Goal: Information Seeking & Learning: Learn about a topic

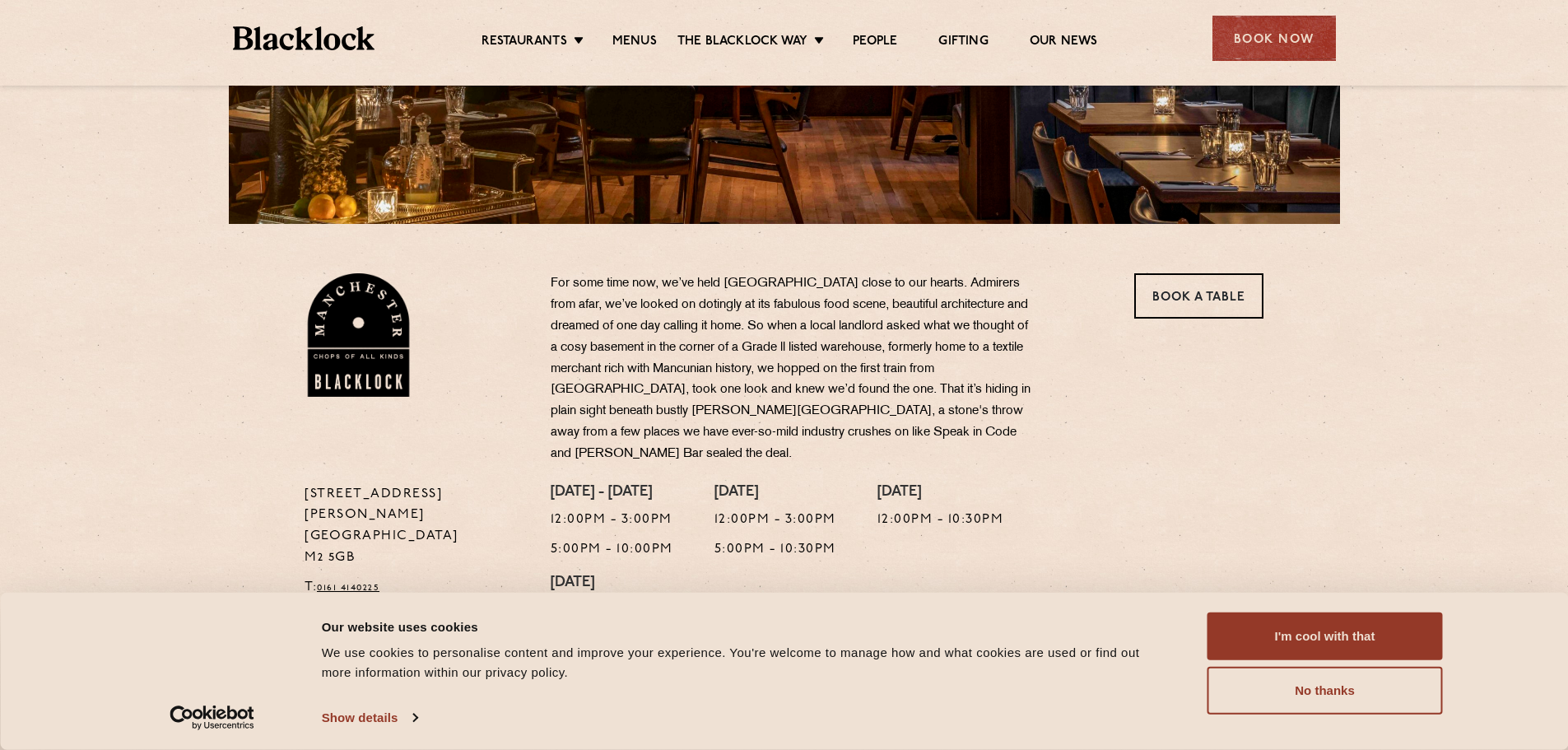
scroll to position [370, 0]
click at [1268, 640] on button "I'm cool with that" at bounding box center [1326, 635] width 236 height 47
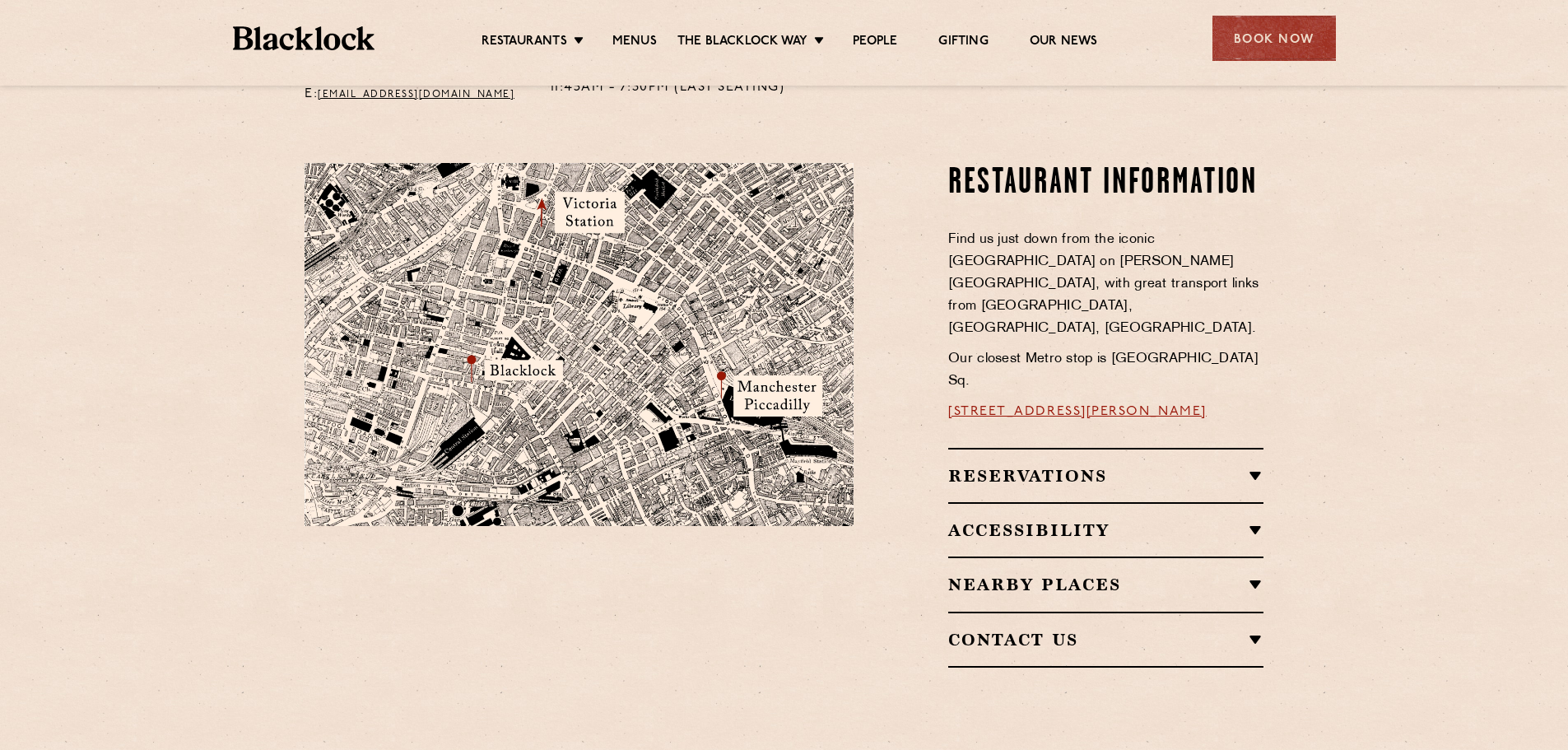
scroll to position [886, 0]
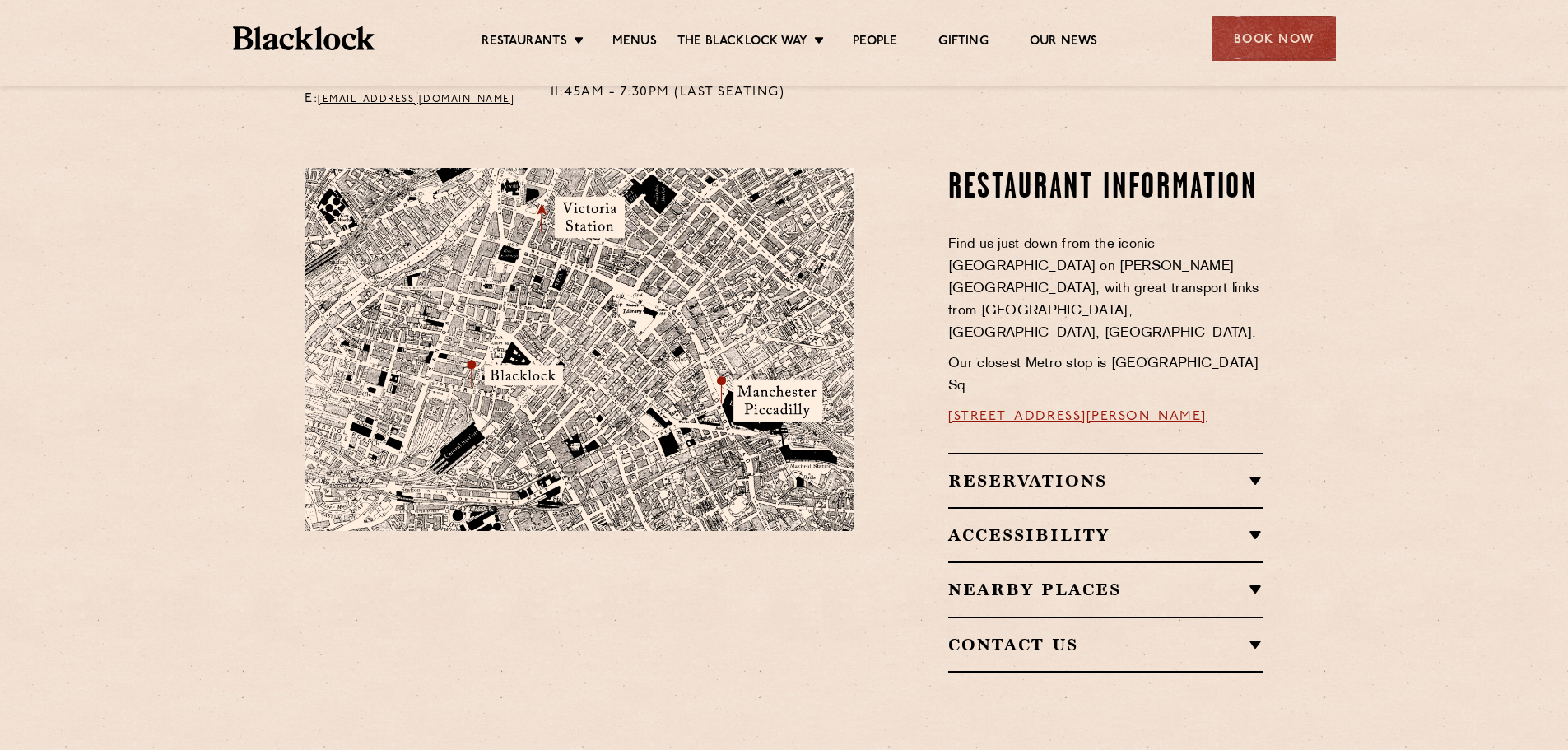
click at [1054, 617] on div "Contact Us T: 0161 4140225 E: manchester@theblacklock.com" at bounding box center [1106, 645] width 316 height 56
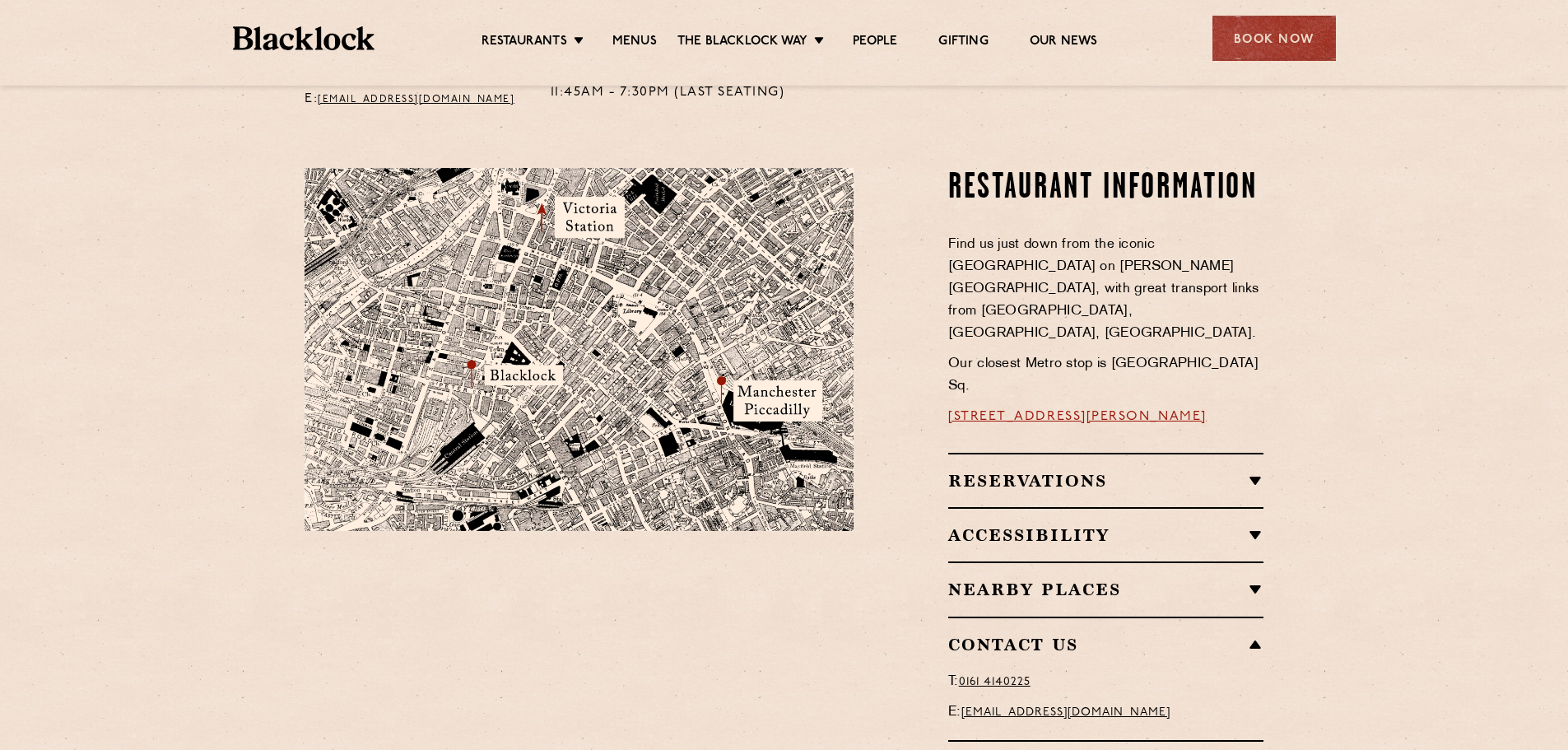
click at [1073, 634] on h2 "Contact Us" at bounding box center [1106, 644] width 316 height 19
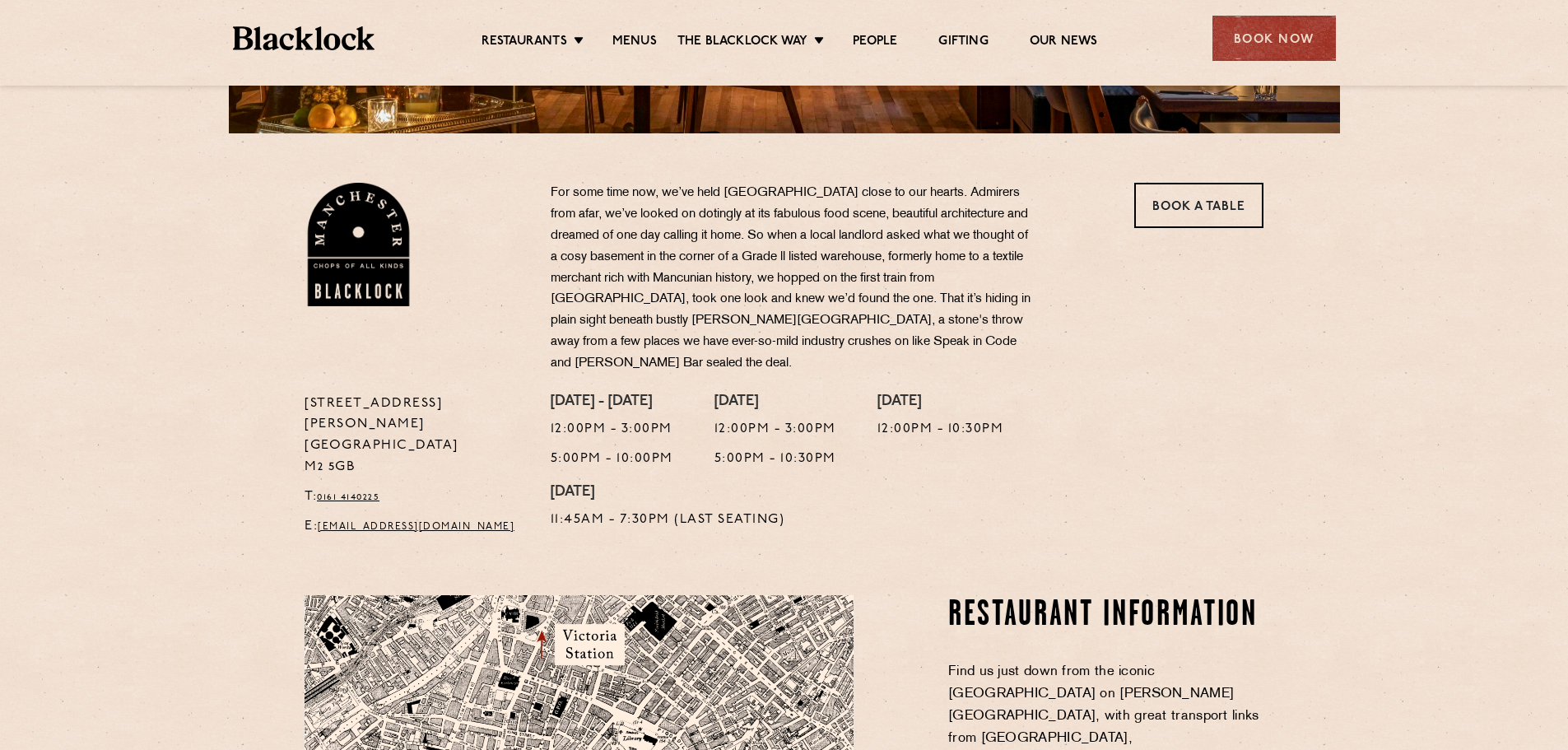
scroll to position [458, 0]
click at [631, 38] on link "Menus" at bounding box center [634, 42] width 44 height 18
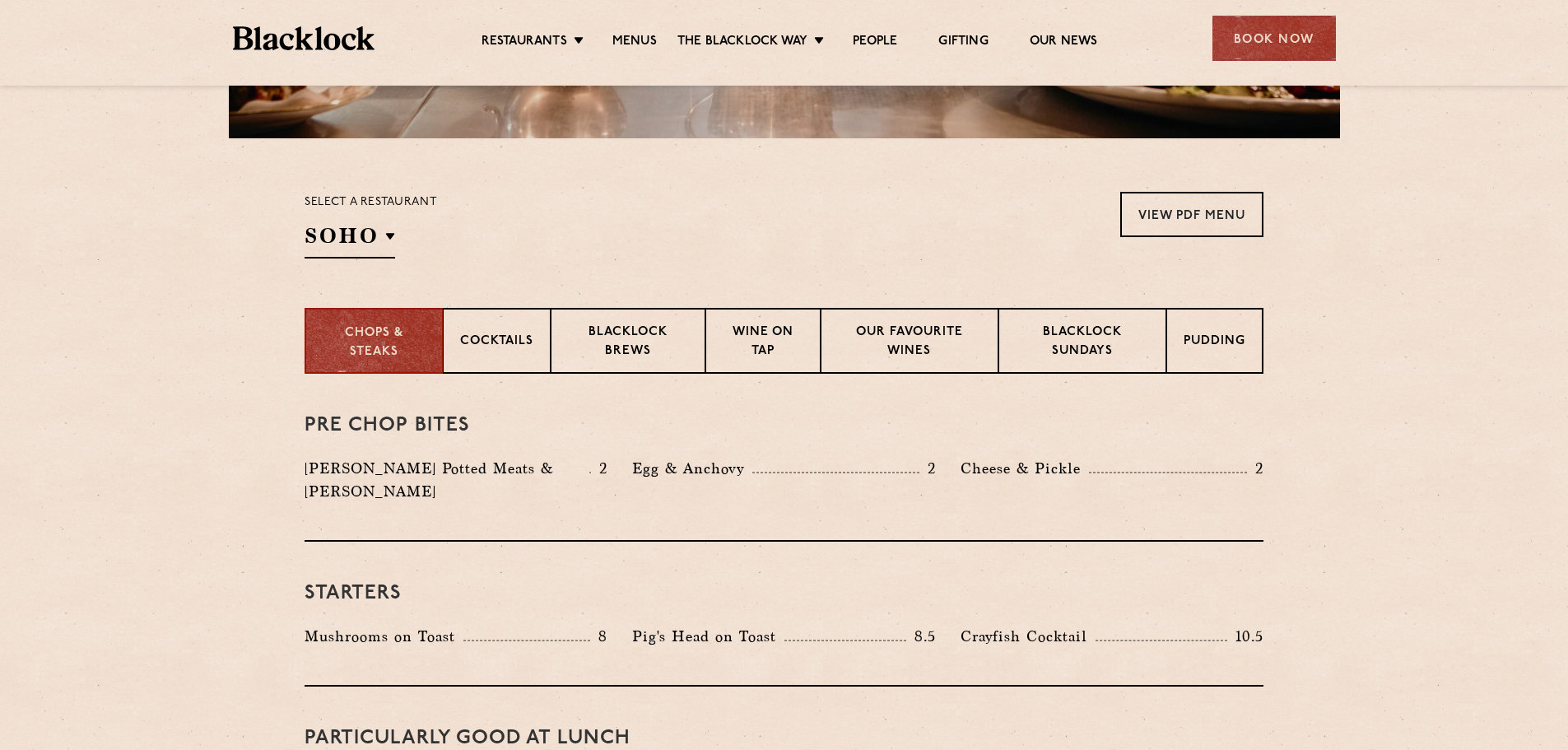
scroll to position [456, 0]
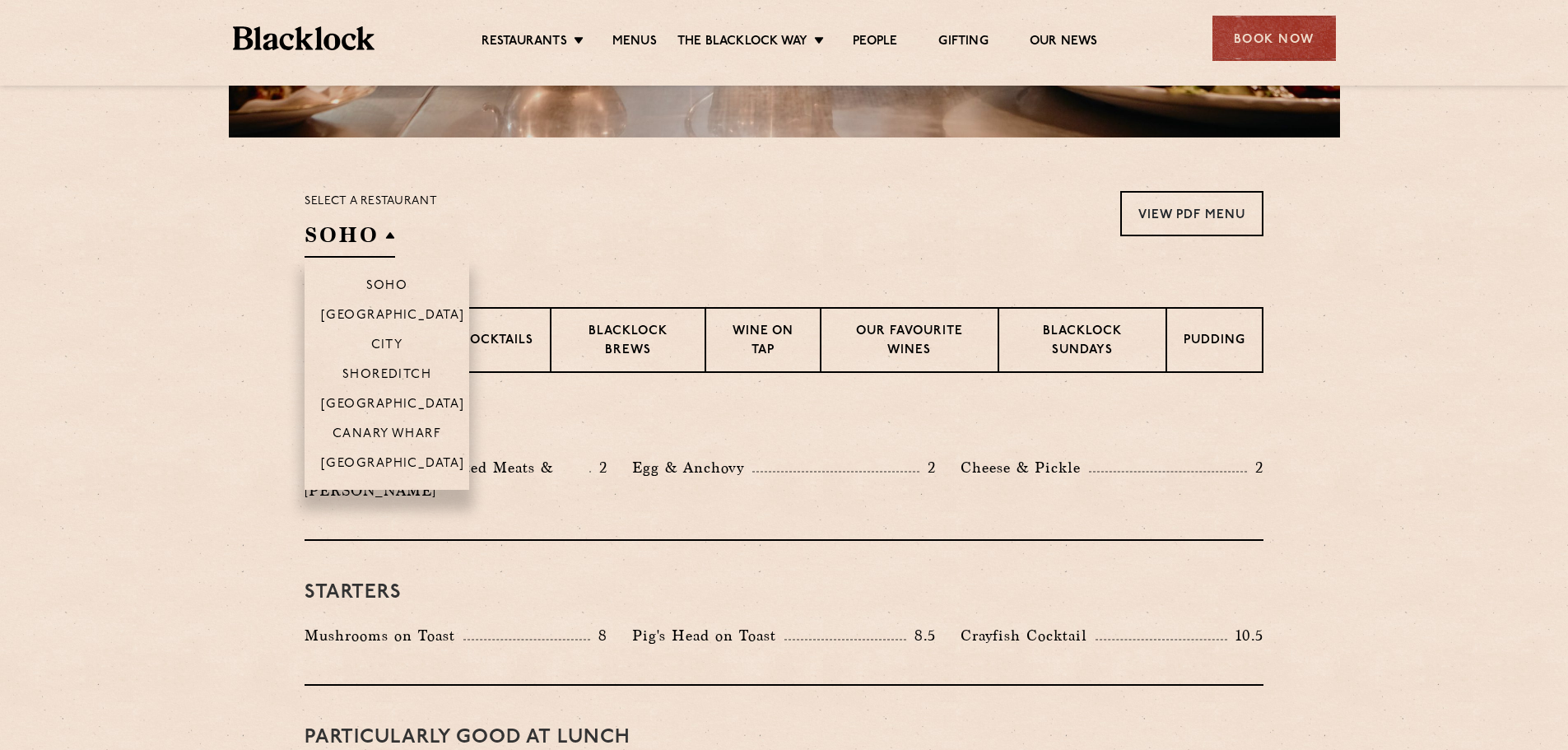
click at [358, 240] on h2 "SOHO" at bounding box center [350, 239] width 91 height 37
click at [391, 456] on li "[GEOGRAPHIC_DATA]" at bounding box center [387, 468] width 165 height 42
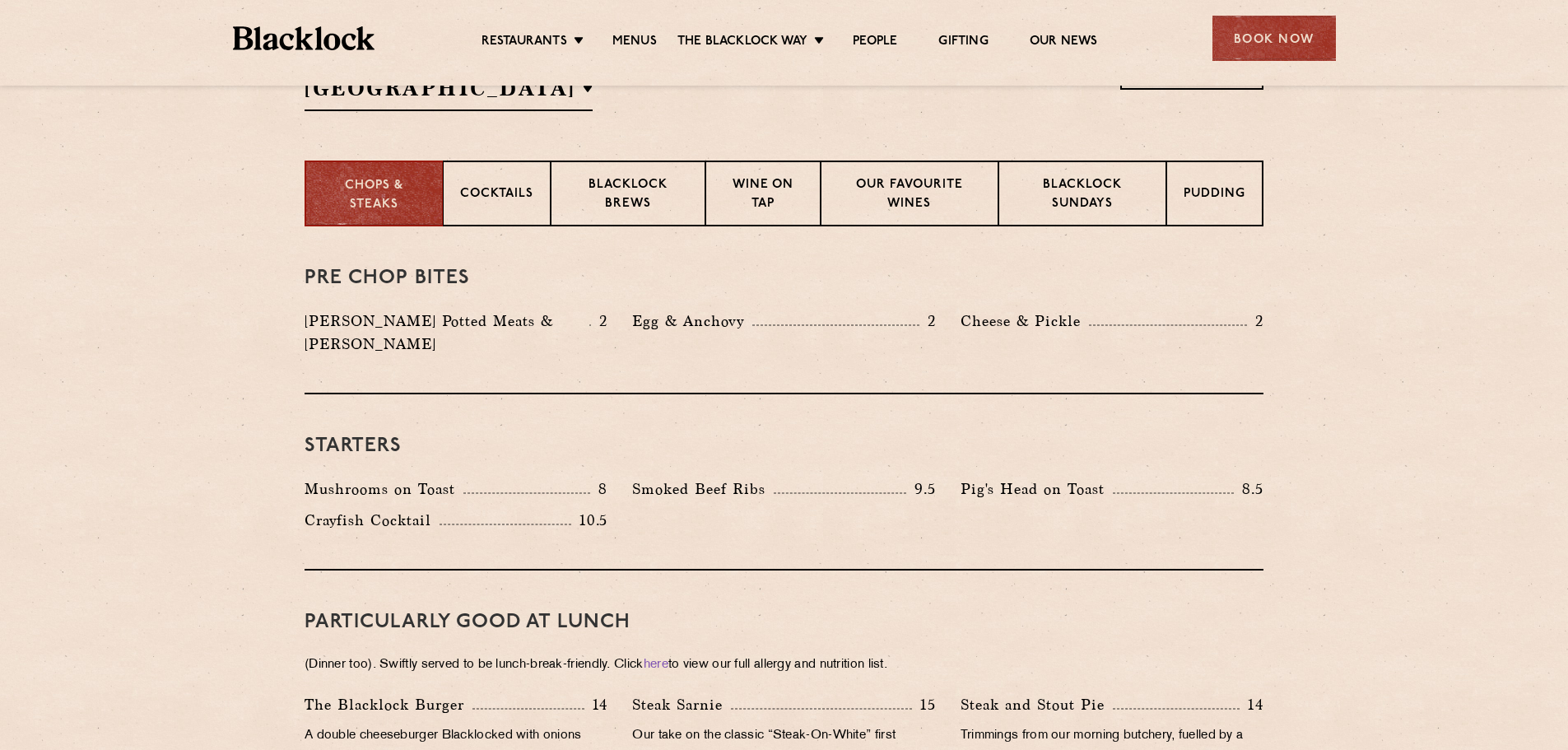
scroll to position [602, 0]
click at [308, 41] on img at bounding box center [304, 38] width 143 height 24
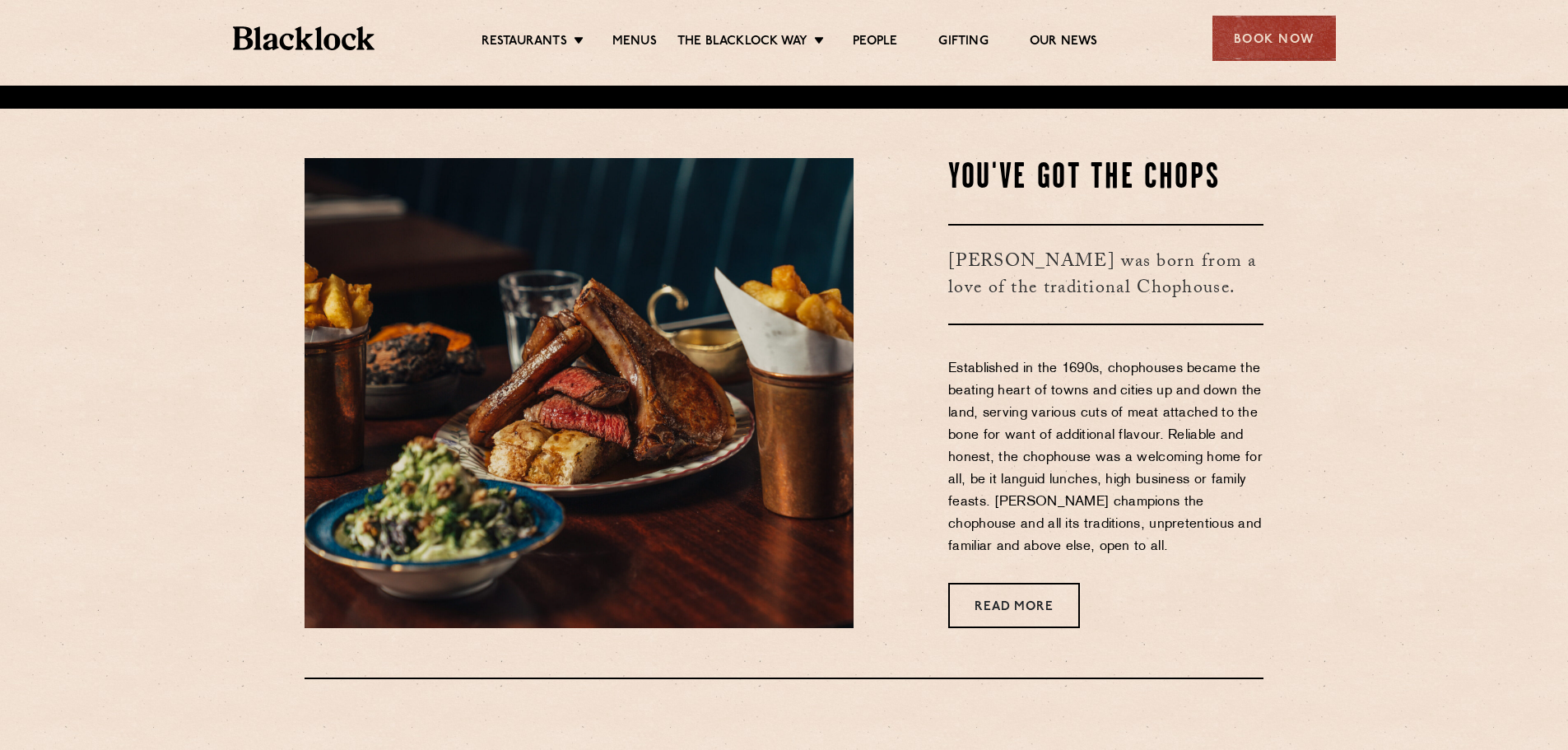
scroll to position [640, 0]
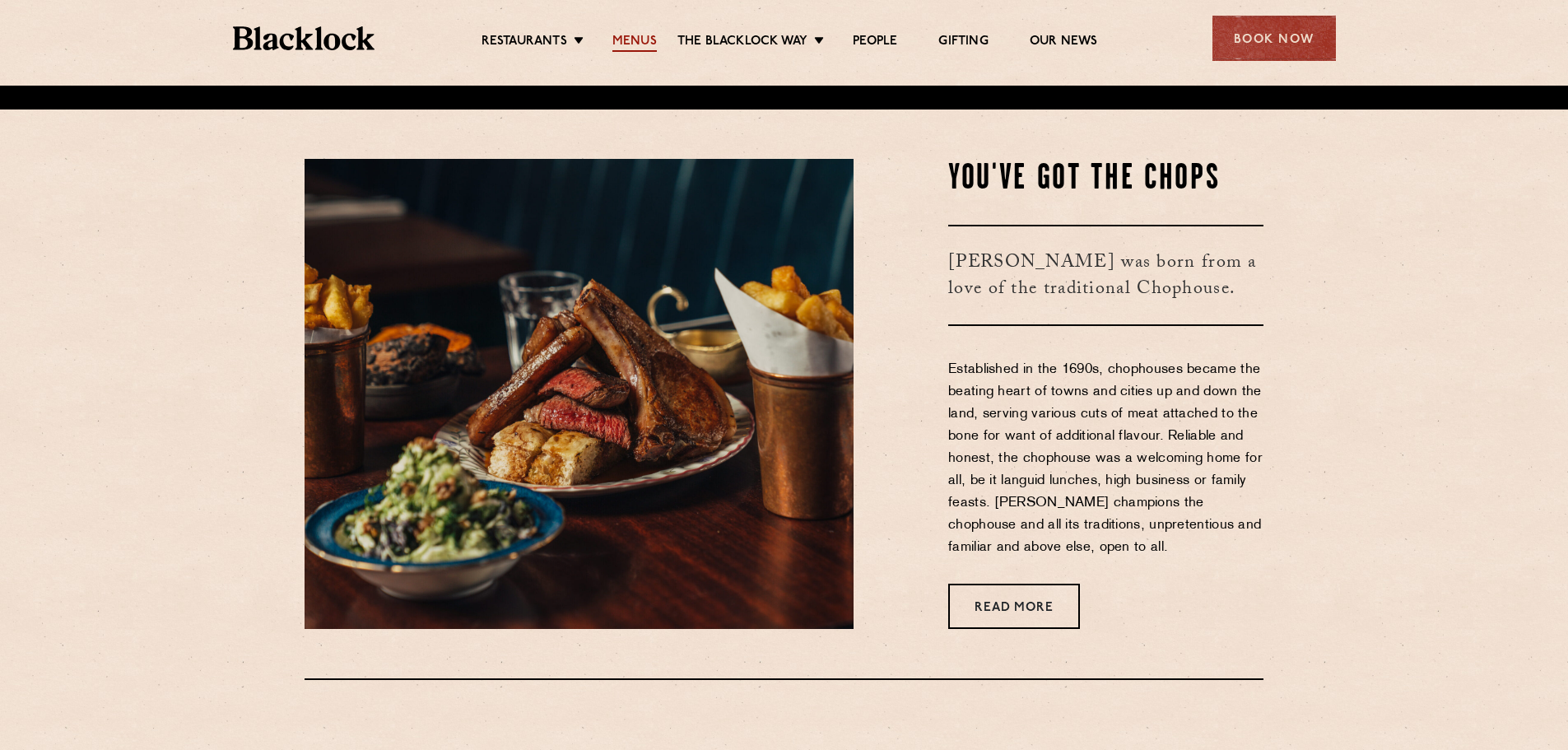
click at [632, 35] on link "Menus" at bounding box center [634, 42] width 44 height 18
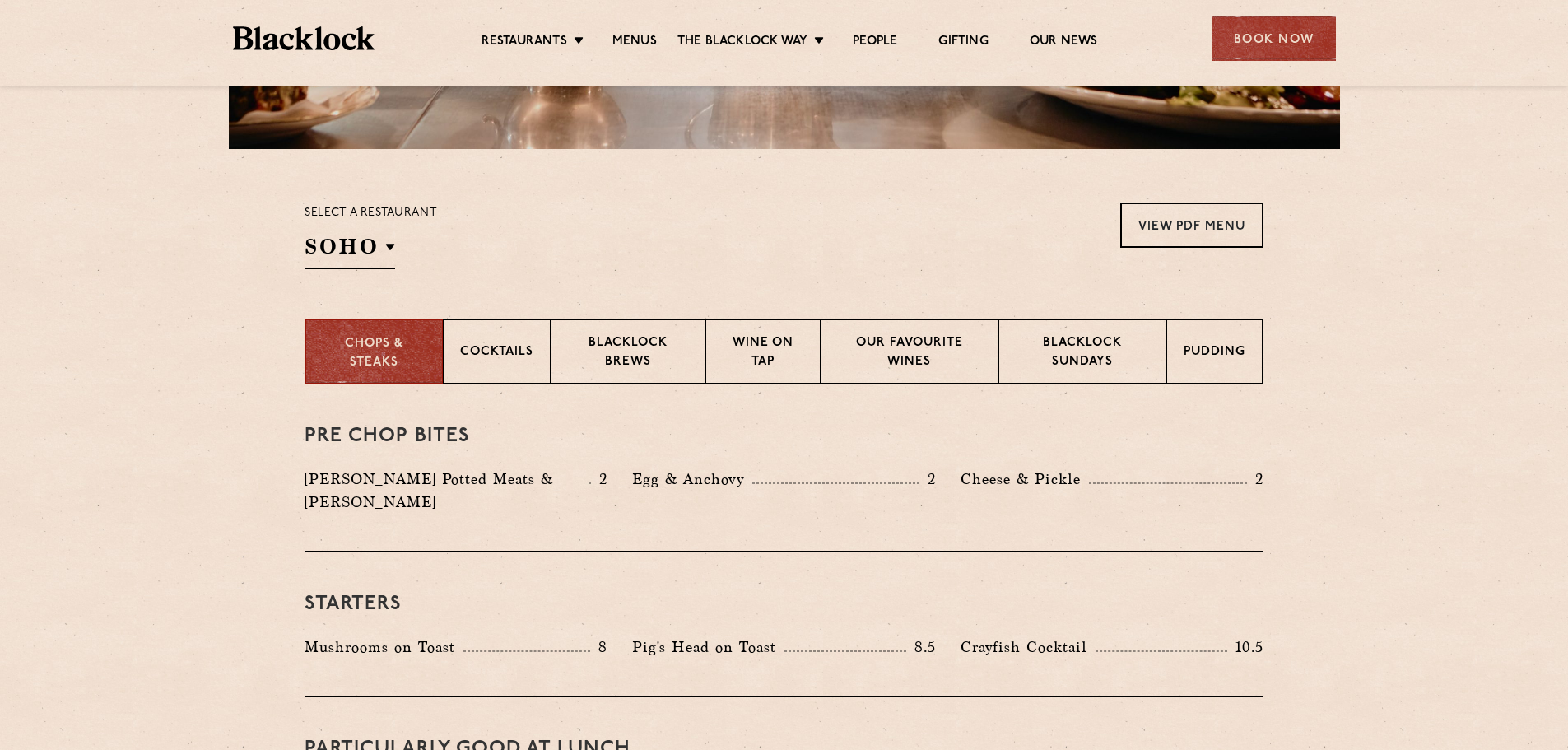
scroll to position [444, 0]
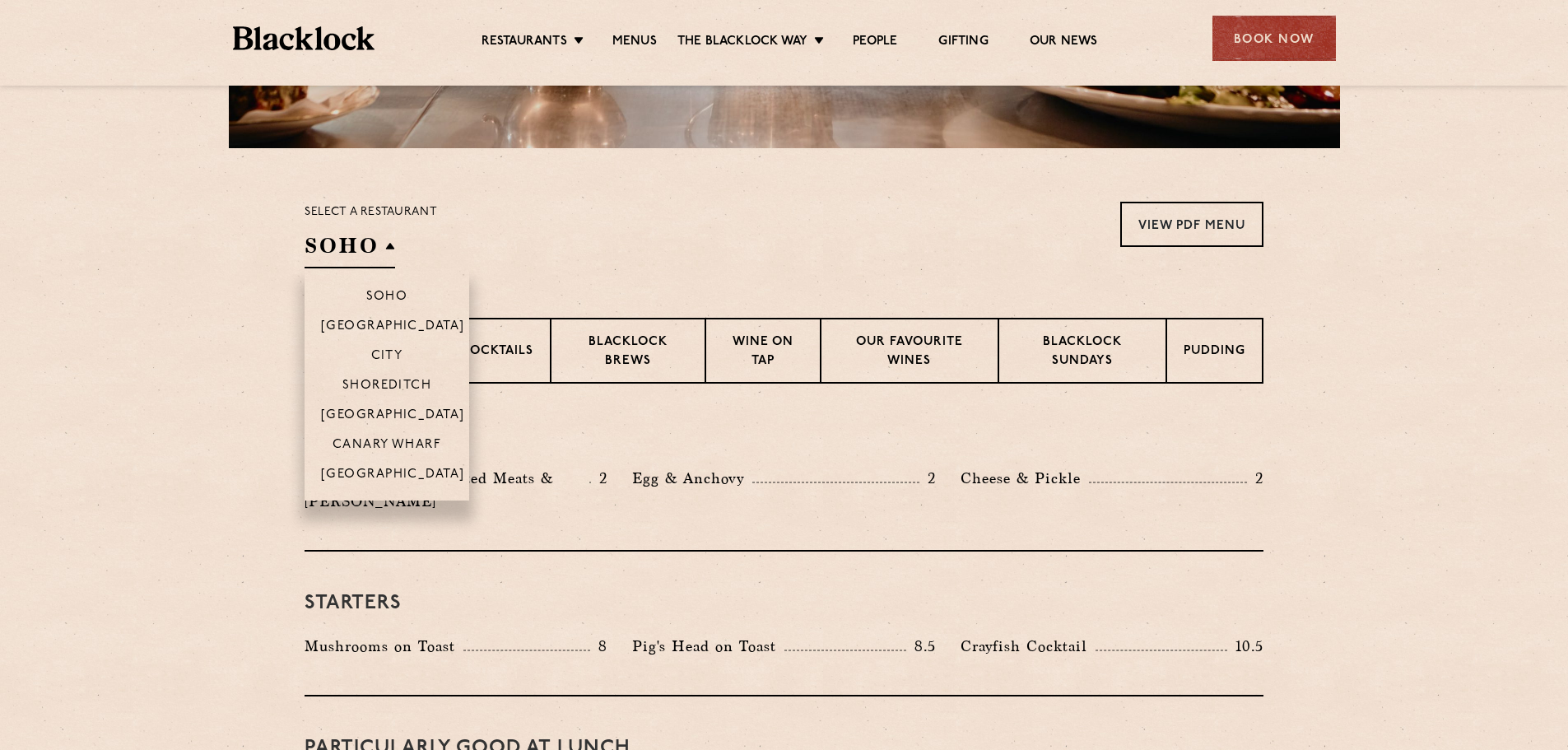
click at [371, 256] on h2 "SOHO" at bounding box center [350, 250] width 91 height 37
click at [403, 466] on li "[GEOGRAPHIC_DATA]" at bounding box center [387, 479] width 165 height 42
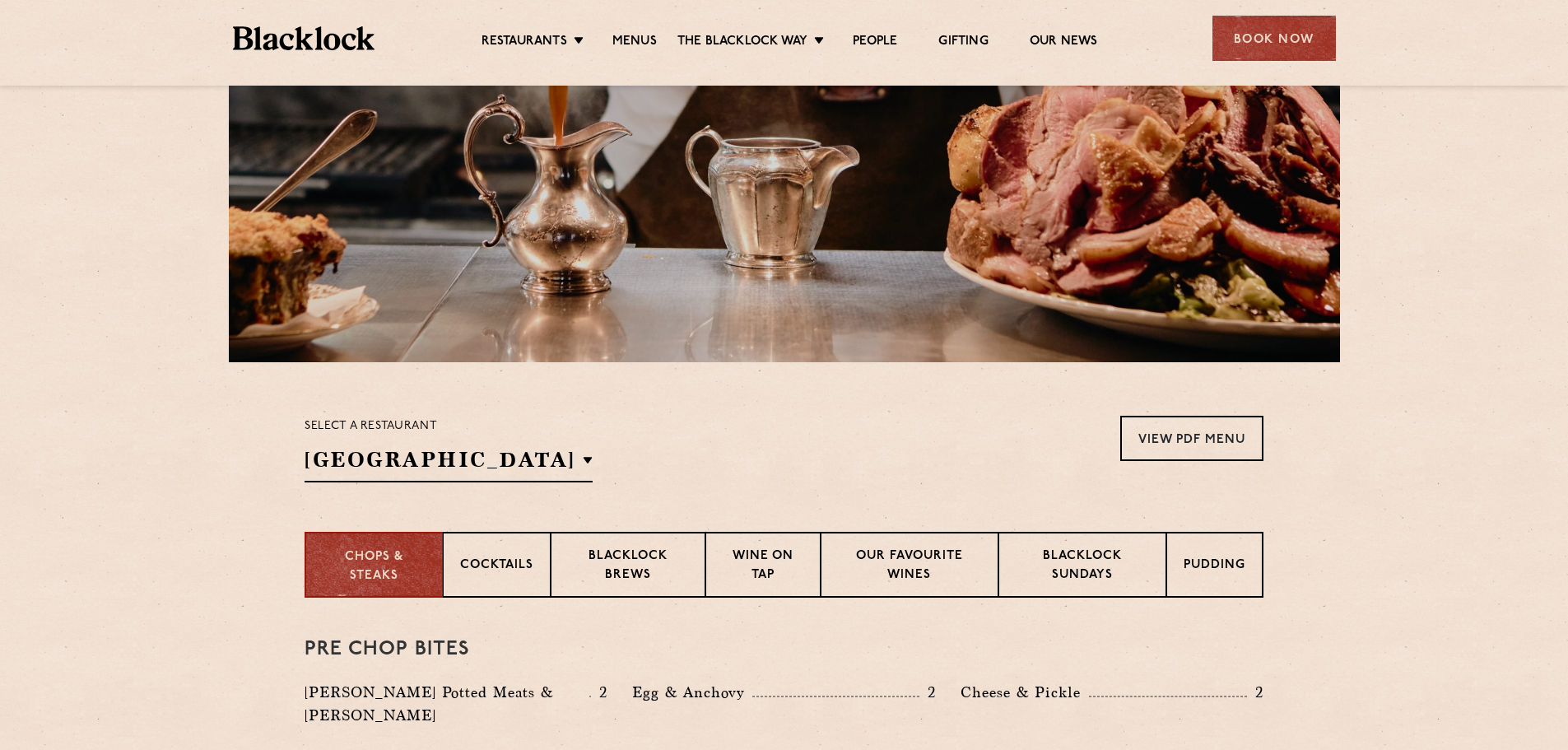
scroll to position [255, 0]
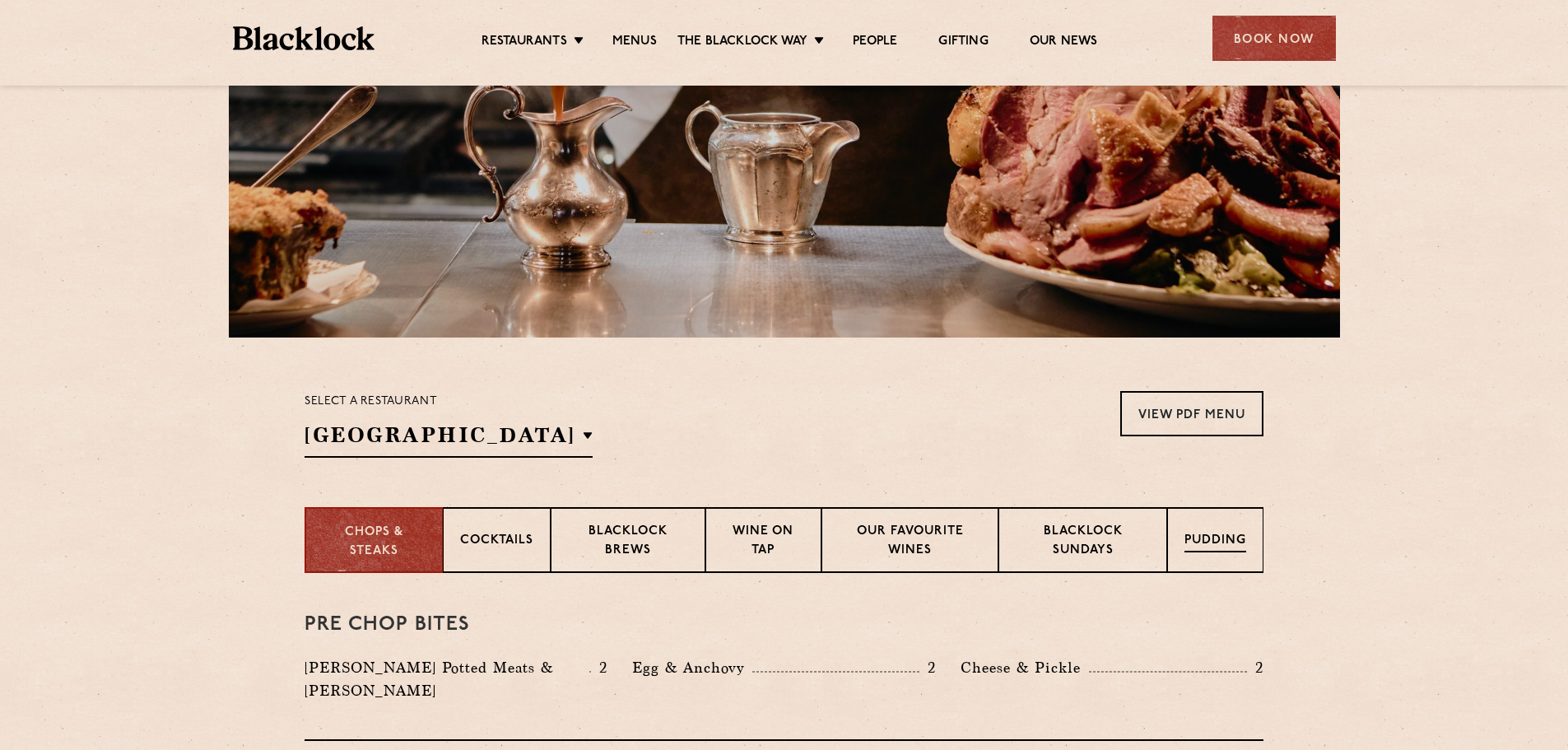
click at [1205, 553] on div "Pudding" at bounding box center [1216, 540] width 97 height 66
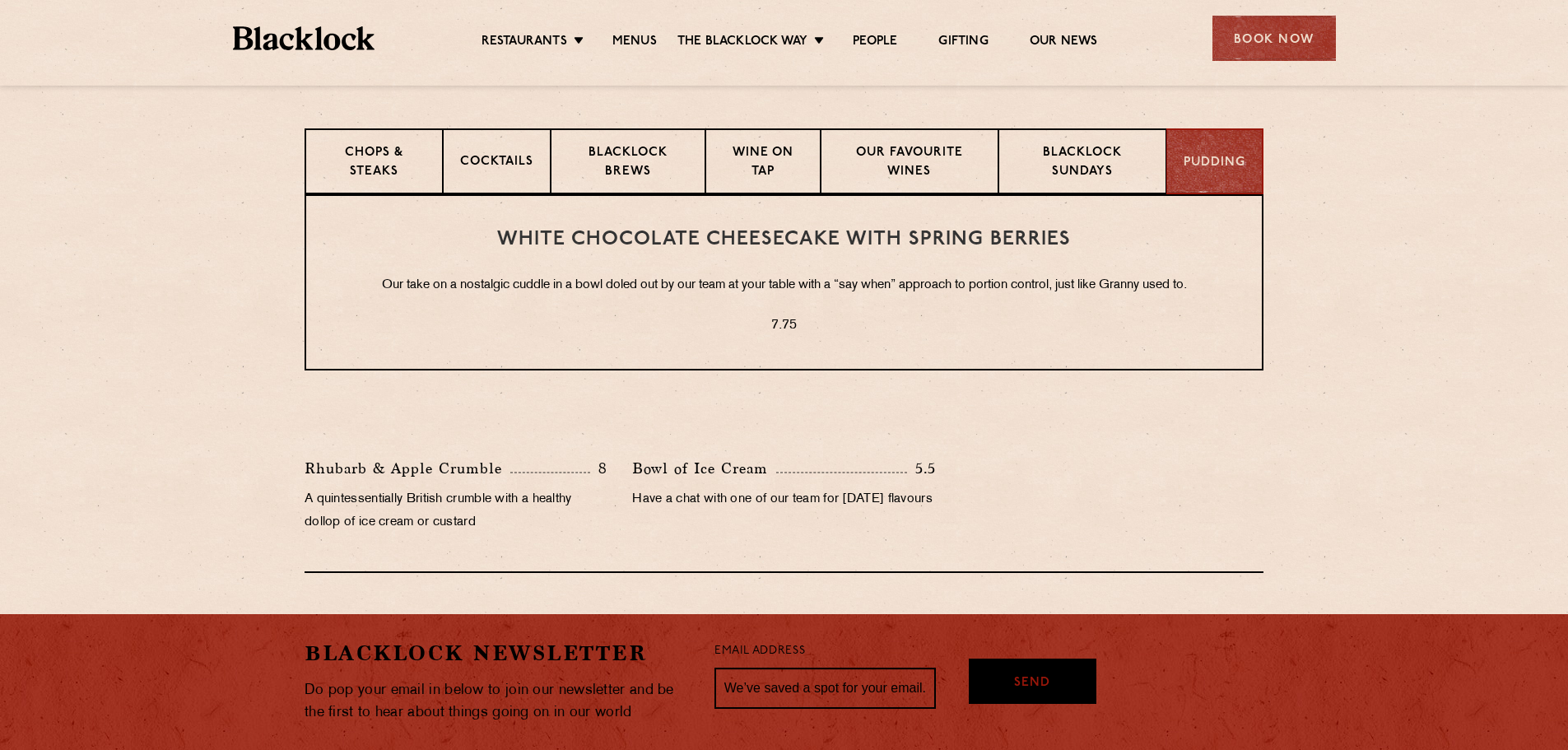
scroll to position [646, 0]
